Goal: Find specific page/section: Find specific page/section

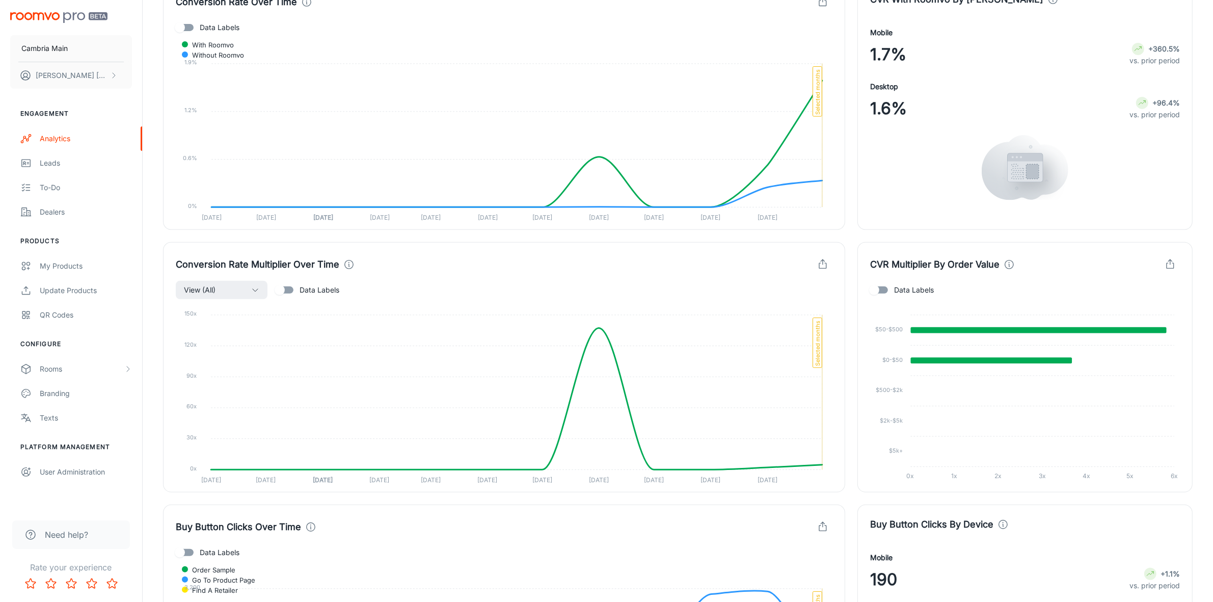
scroll to position [127, 0]
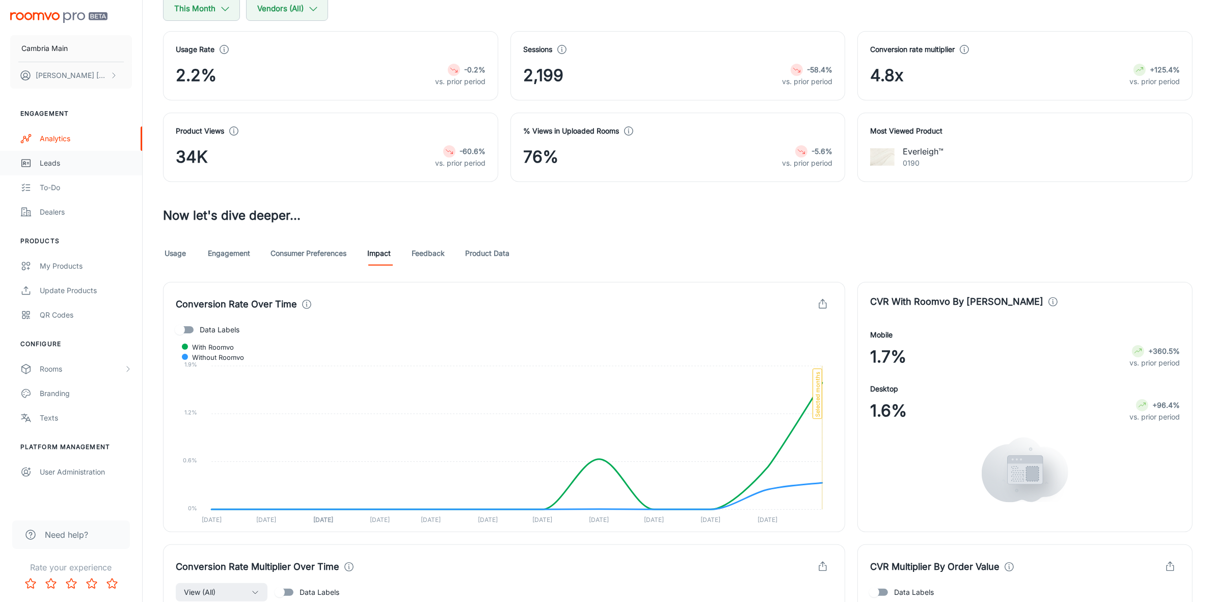
click at [44, 162] on div "Leads" at bounding box center [86, 162] width 92 height 11
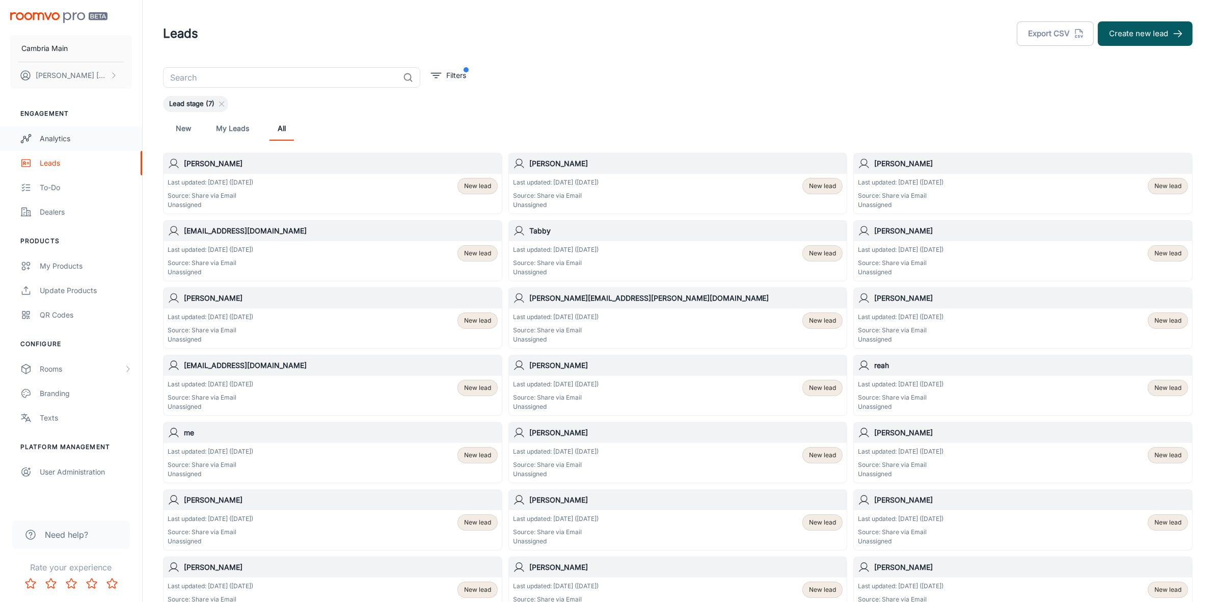
click at [49, 135] on div "Analytics" at bounding box center [86, 138] width 92 height 11
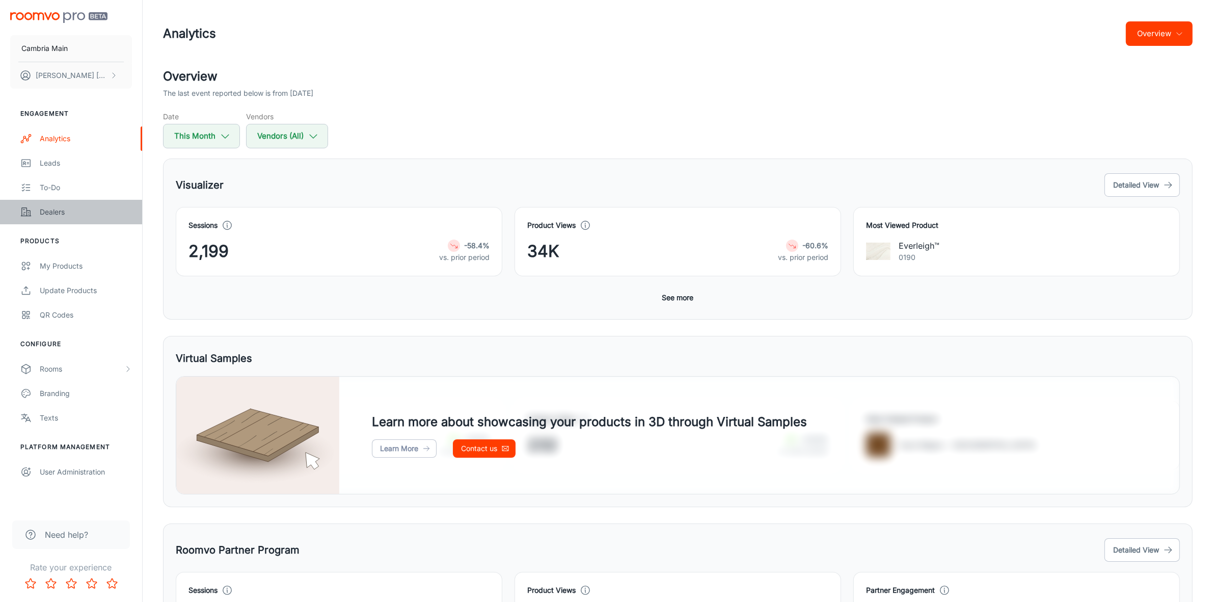
click at [55, 211] on div "Dealers" at bounding box center [86, 211] width 92 height 11
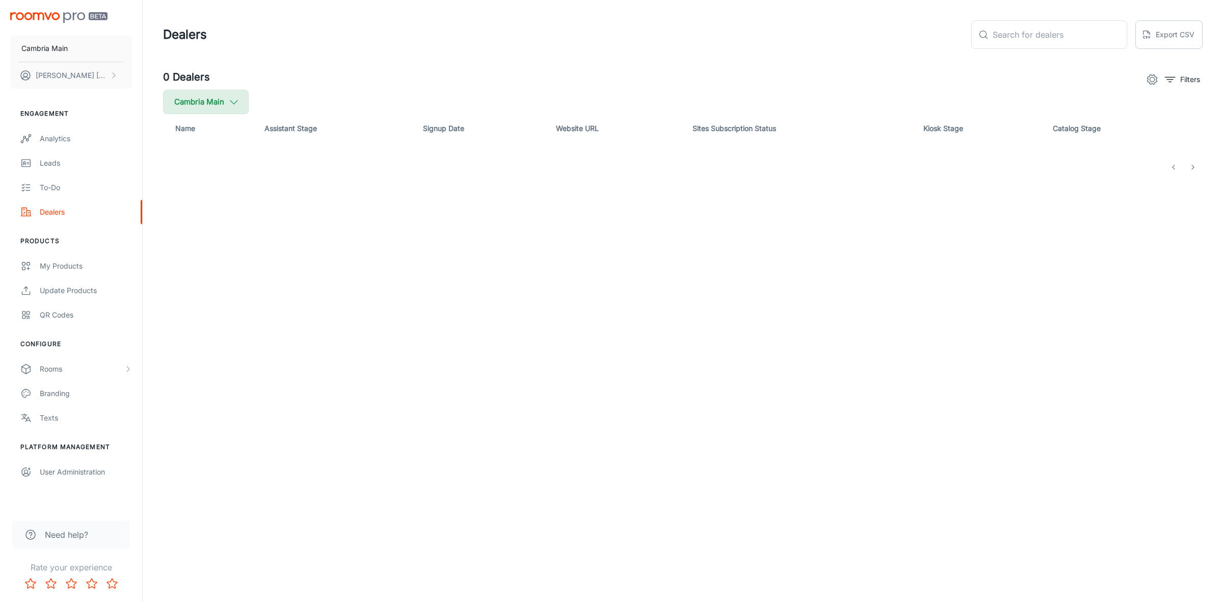
click at [234, 102] on icon "button" at bounding box center [233, 101] width 11 height 11
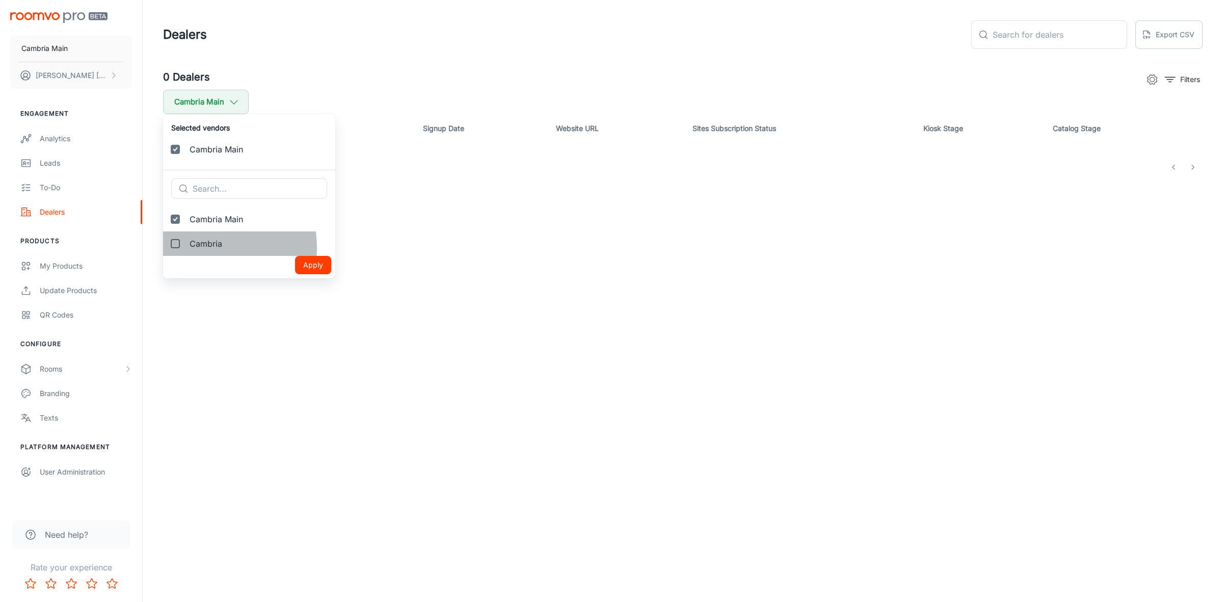
click at [198, 248] on span "Cambria" at bounding box center [258, 243] width 138 height 12
click at [185, 248] on input "Cambria" at bounding box center [175, 243] width 20 height 20
checkbox input "true"
click at [303, 284] on button "Apply" at bounding box center [313, 289] width 36 height 18
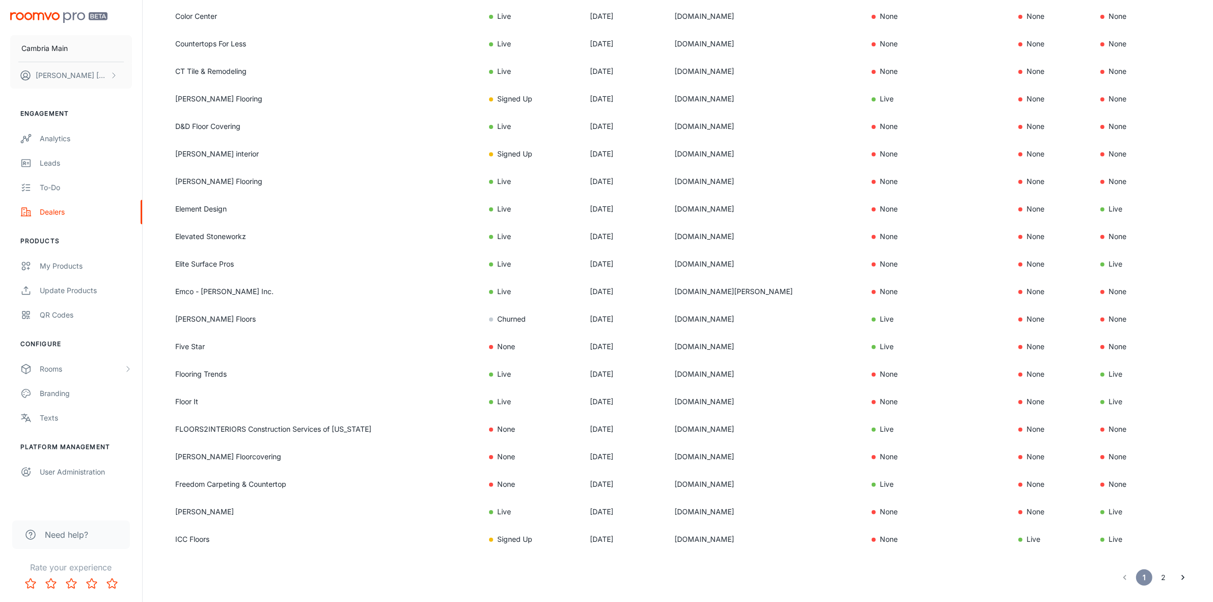
scroll to position [494, 0]
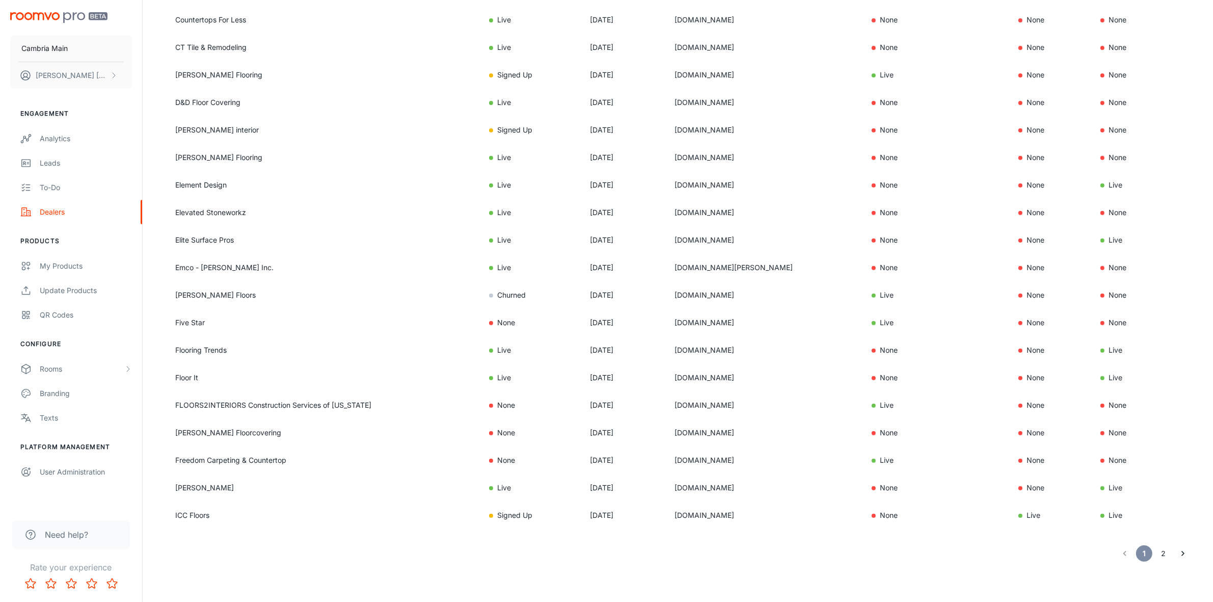
click at [1165, 552] on button "2" at bounding box center [1163, 553] width 16 height 16
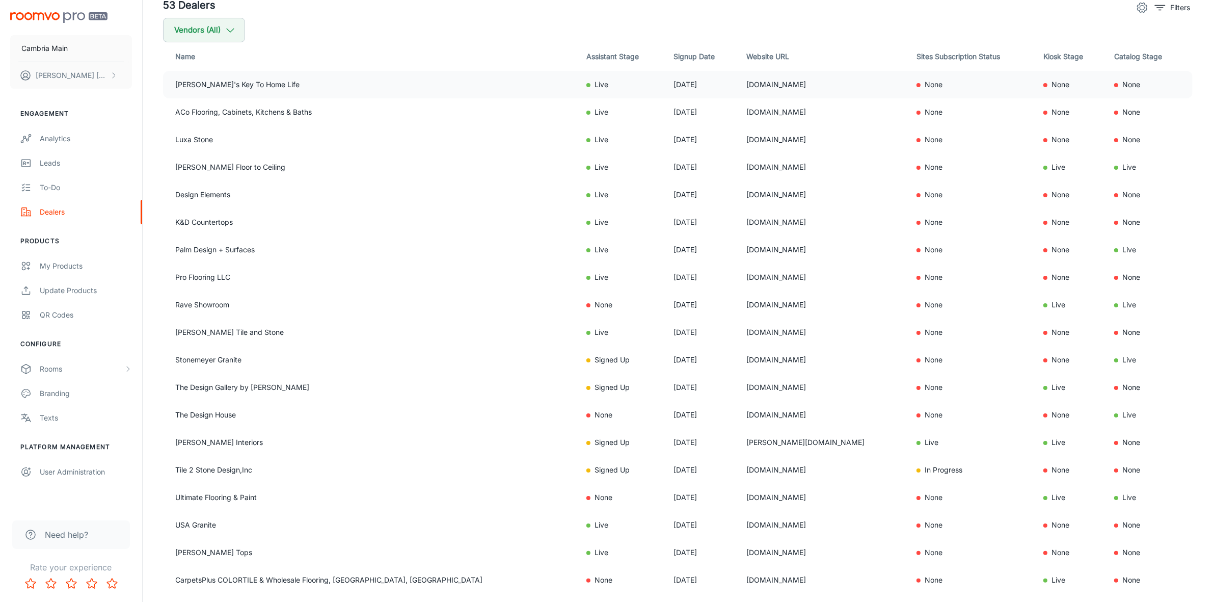
scroll to position [192, 0]
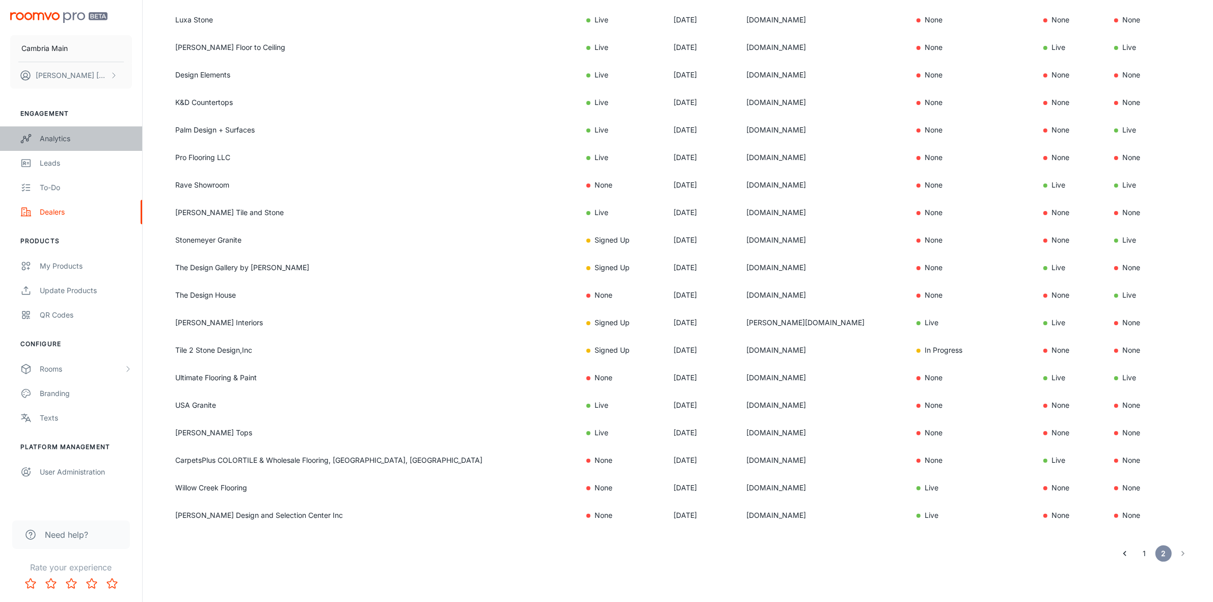
click at [55, 138] on div "Analytics" at bounding box center [86, 138] width 92 height 11
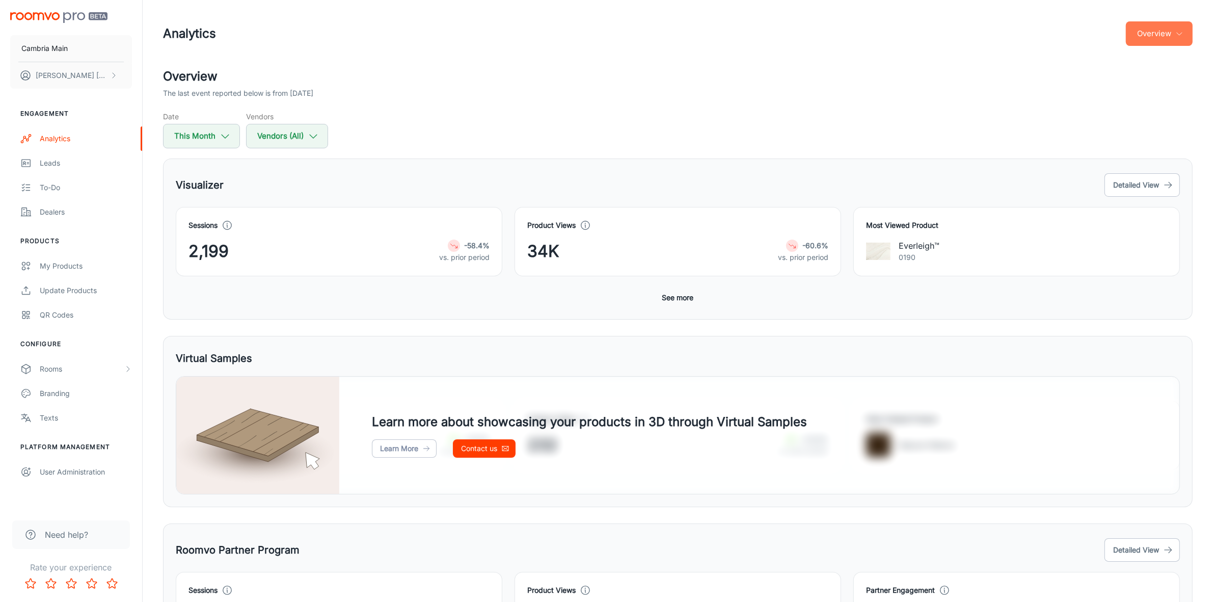
click at [1169, 29] on button "Overview" at bounding box center [1159, 33] width 67 height 24
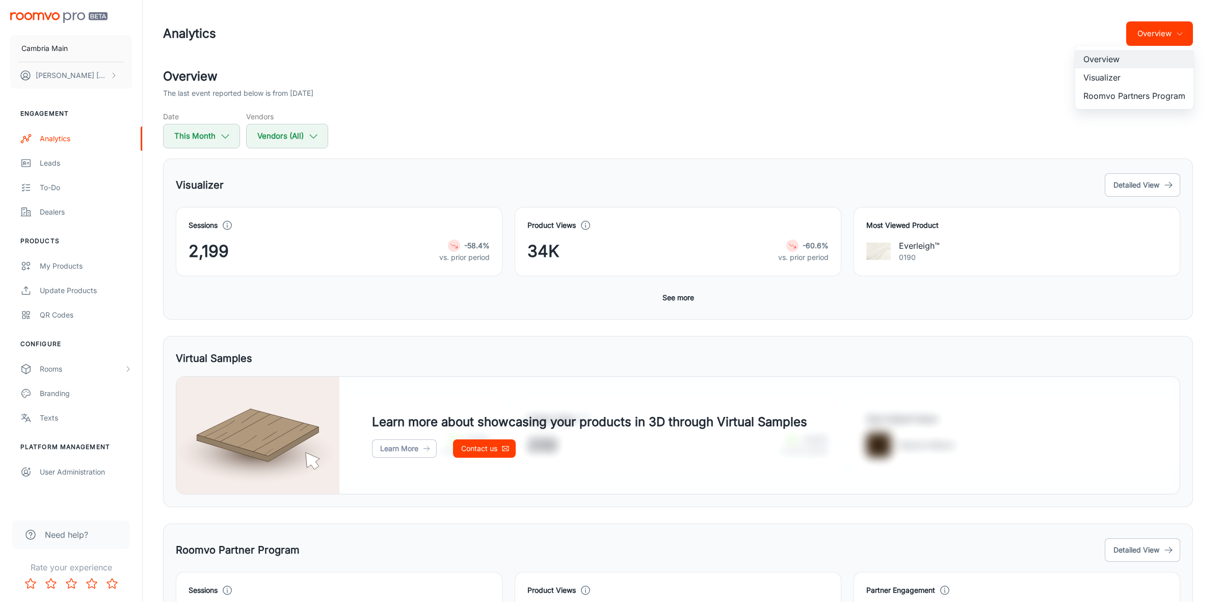
click at [1106, 83] on li "Visualizer" at bounding box center [1134, 77] width 118 height 18
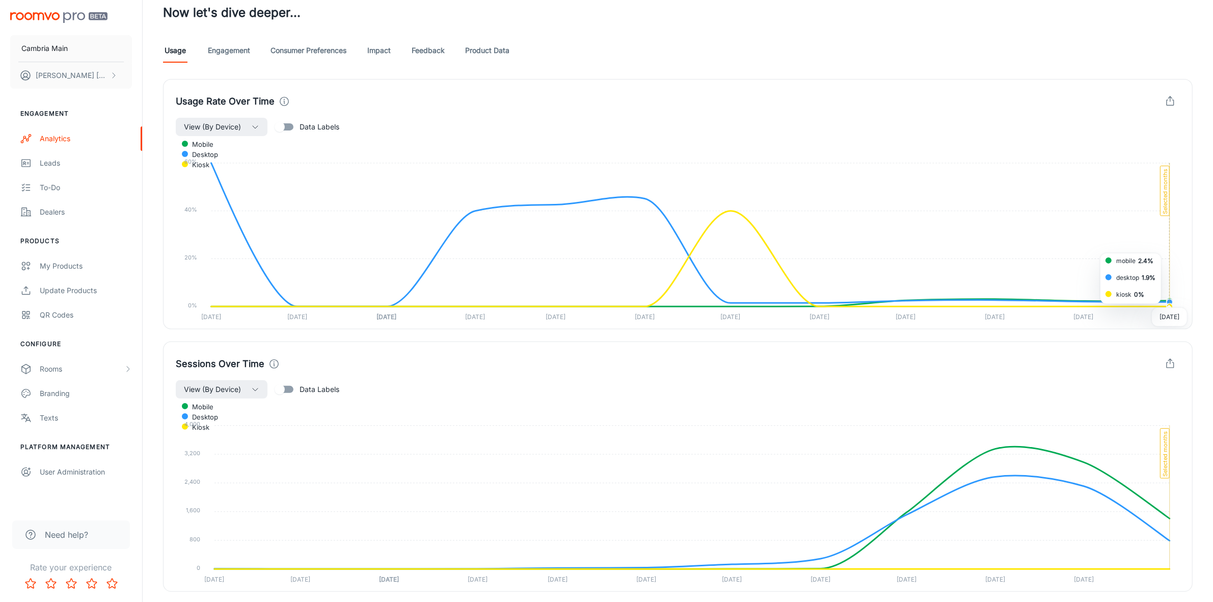
scroll to position [509, 0]
